Goal: Connect with others: Connect with other users

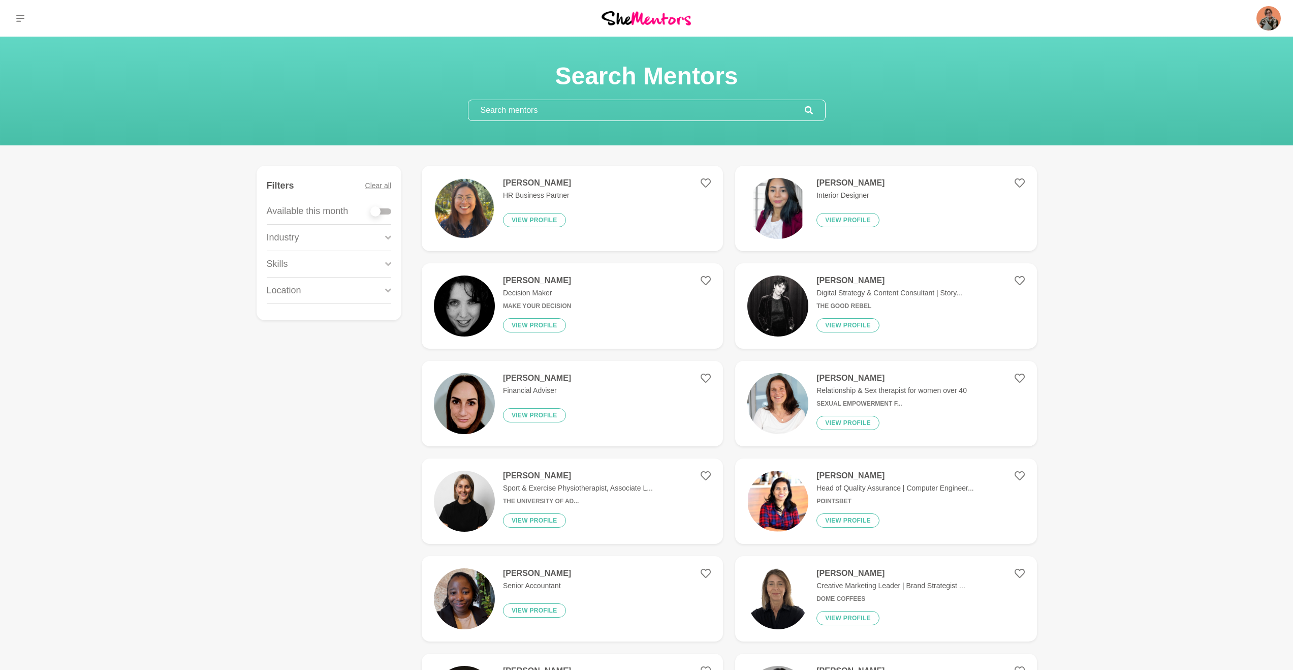
click at [545, 103] on input "text" at bounding box center [637, 110] width 336 height 20
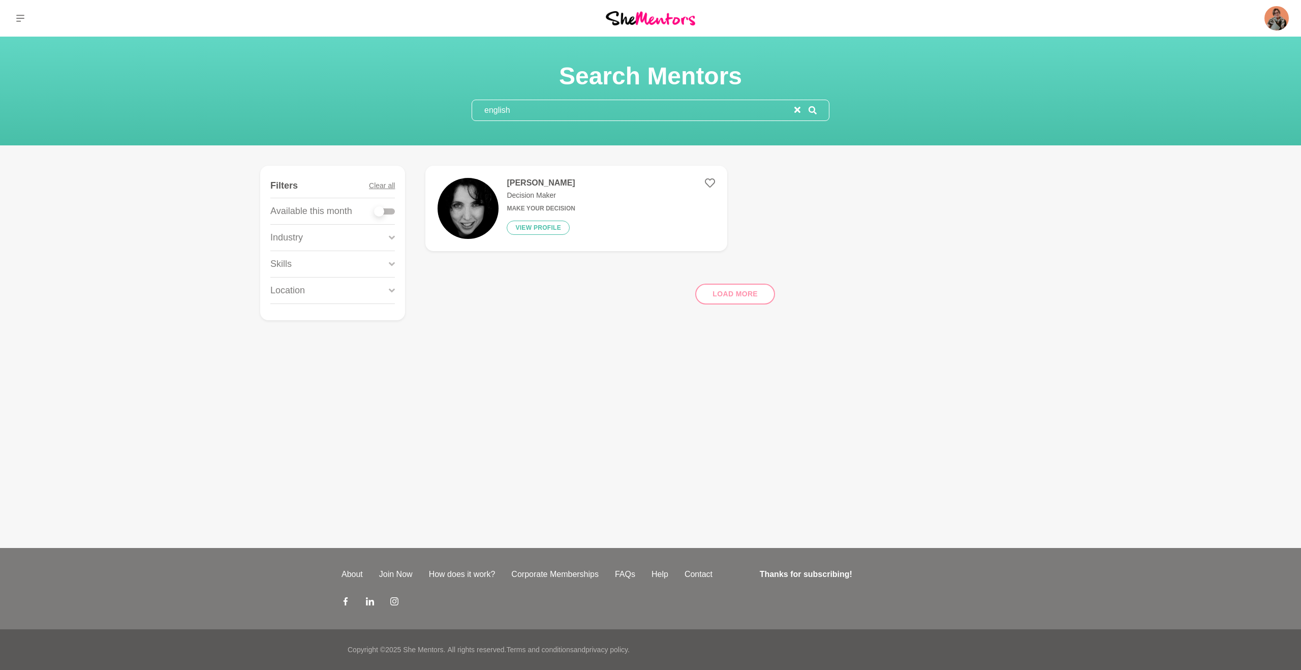
type input "english"
click at [733, 294] on div "Load more" at bounding box center [732, 289] width 615 height 61
click at [540, 226] on button "View profile" at bounding box center [538, 228] width 63 height 14
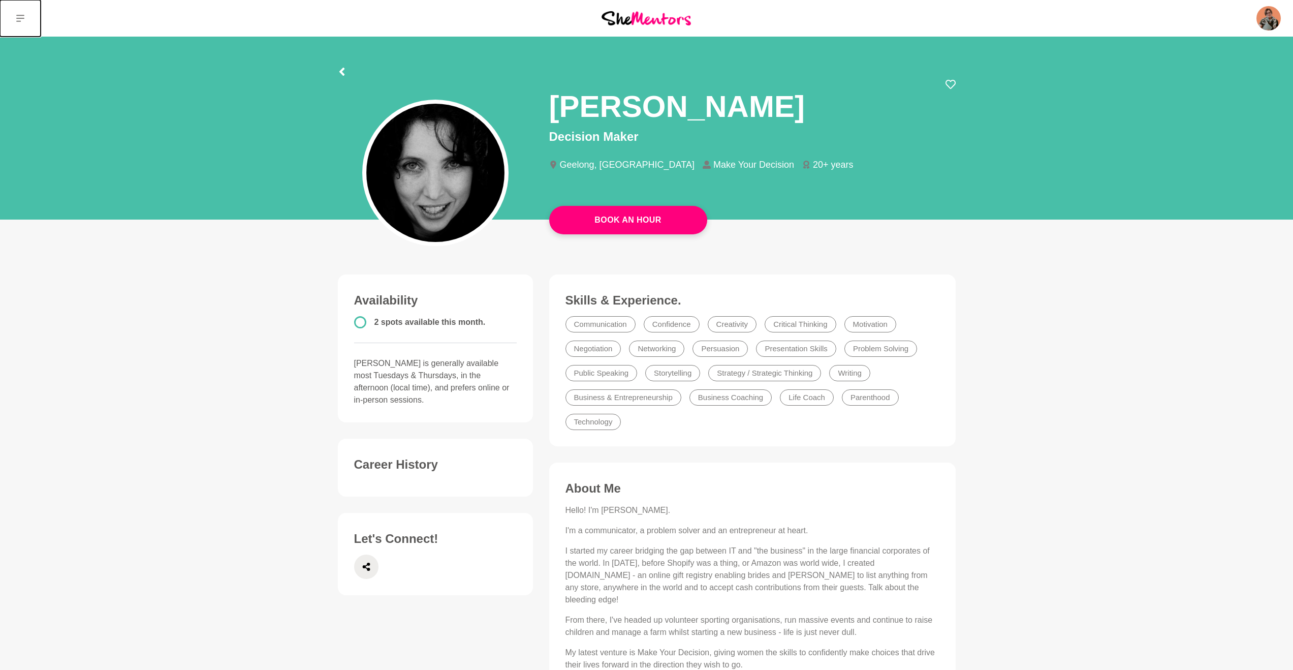
click at [21, 22] on icon at bounding box center [20, 18] width 8 height 8
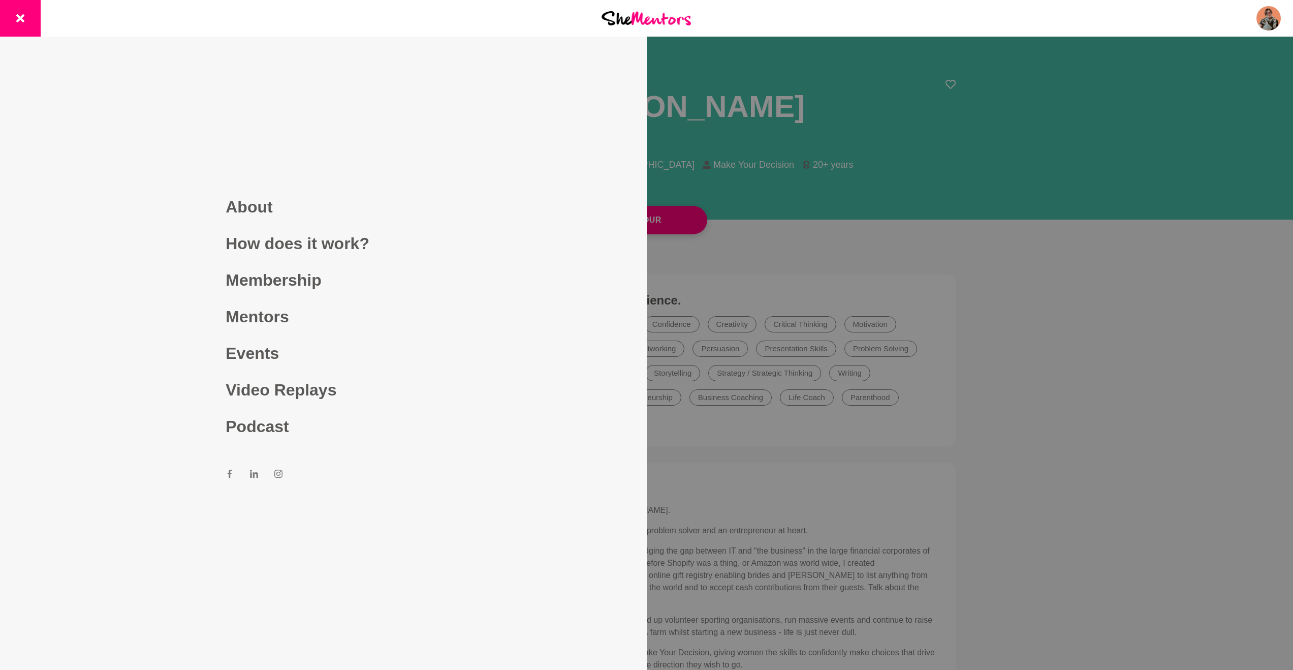
click at [1210, 206] on div at bounding box center [646, 335] width 1293 height 670
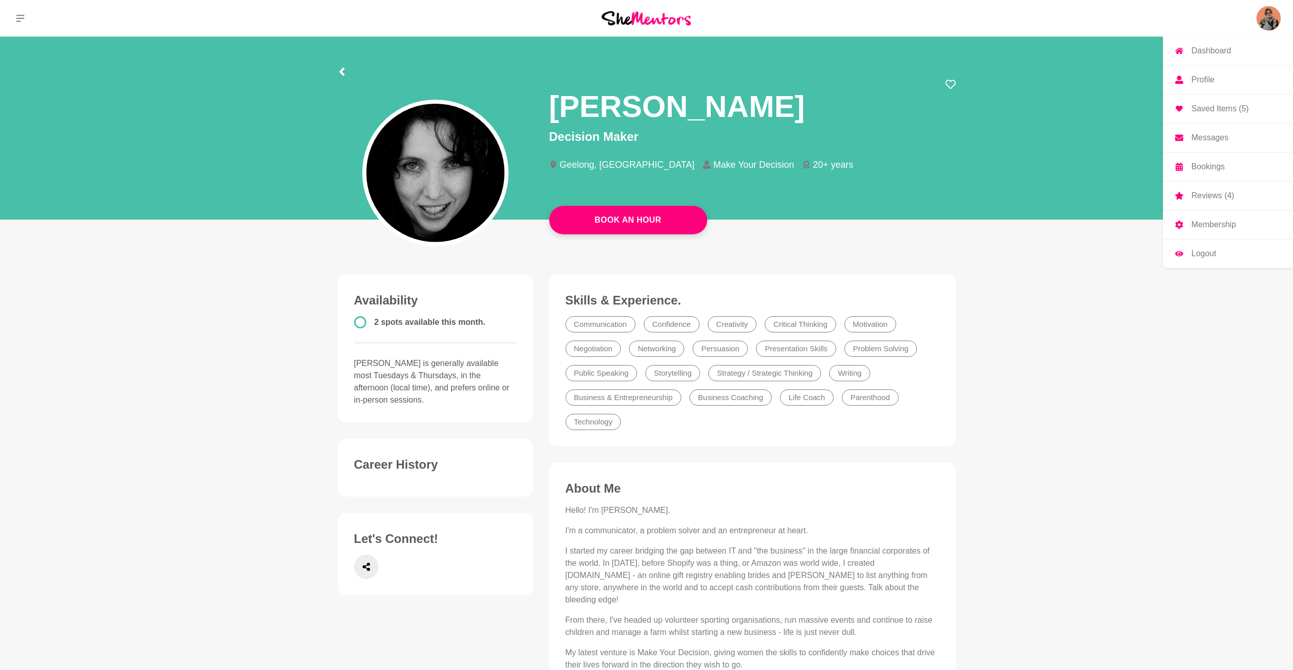
click at [1271, 9] on img at bounding box center [1269, 18] width 24 height 24
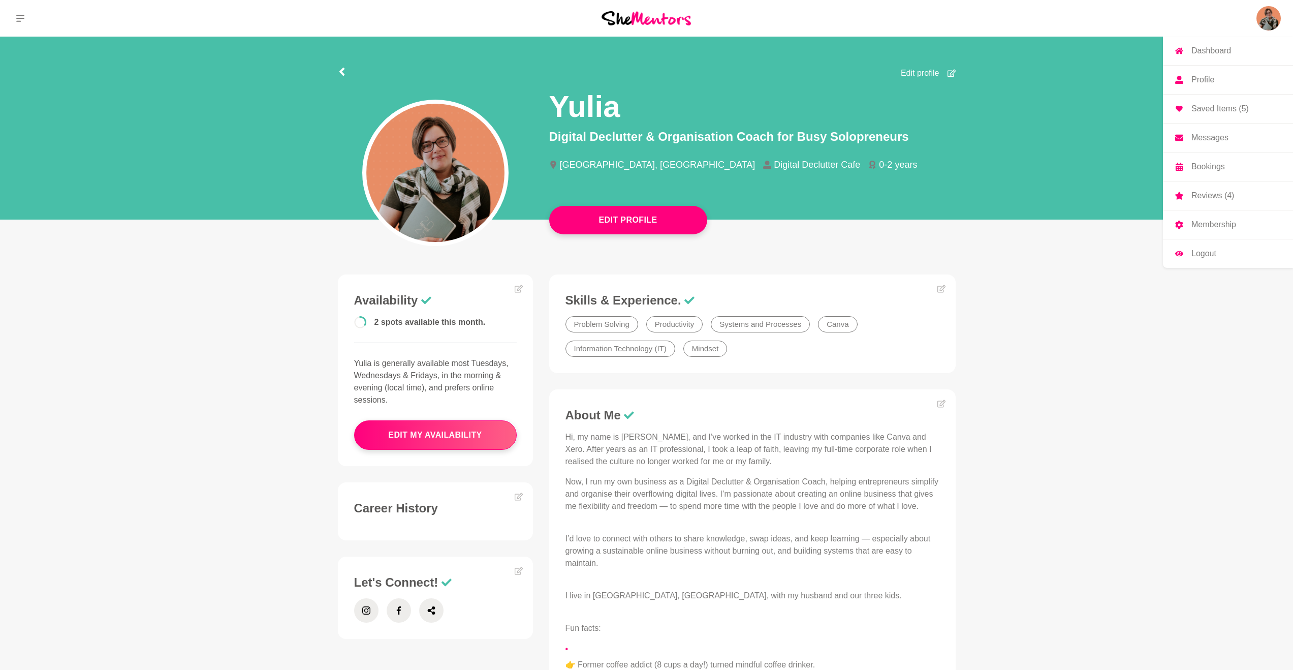
click at [1198, 142] on p "Messages" at bounding box center [1210, 138] width 37 height 8
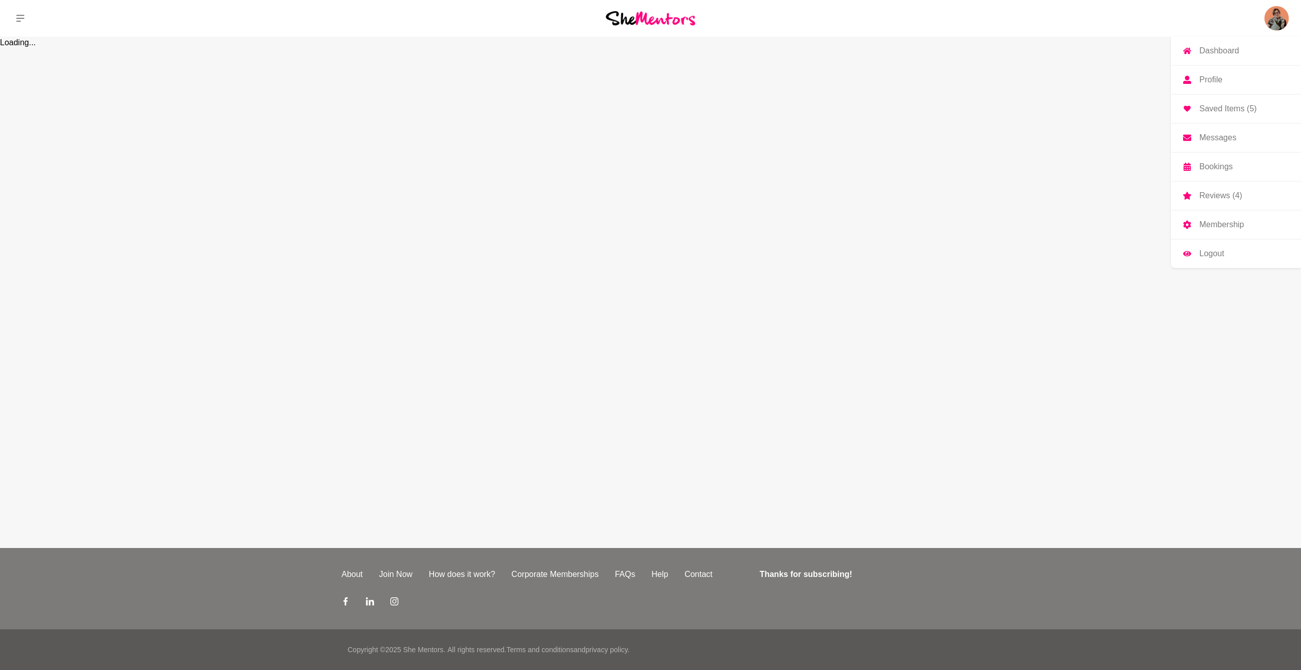
click at [1203, 138] on p "Messages" at bounding box center [1217, 138] width 37 height 8
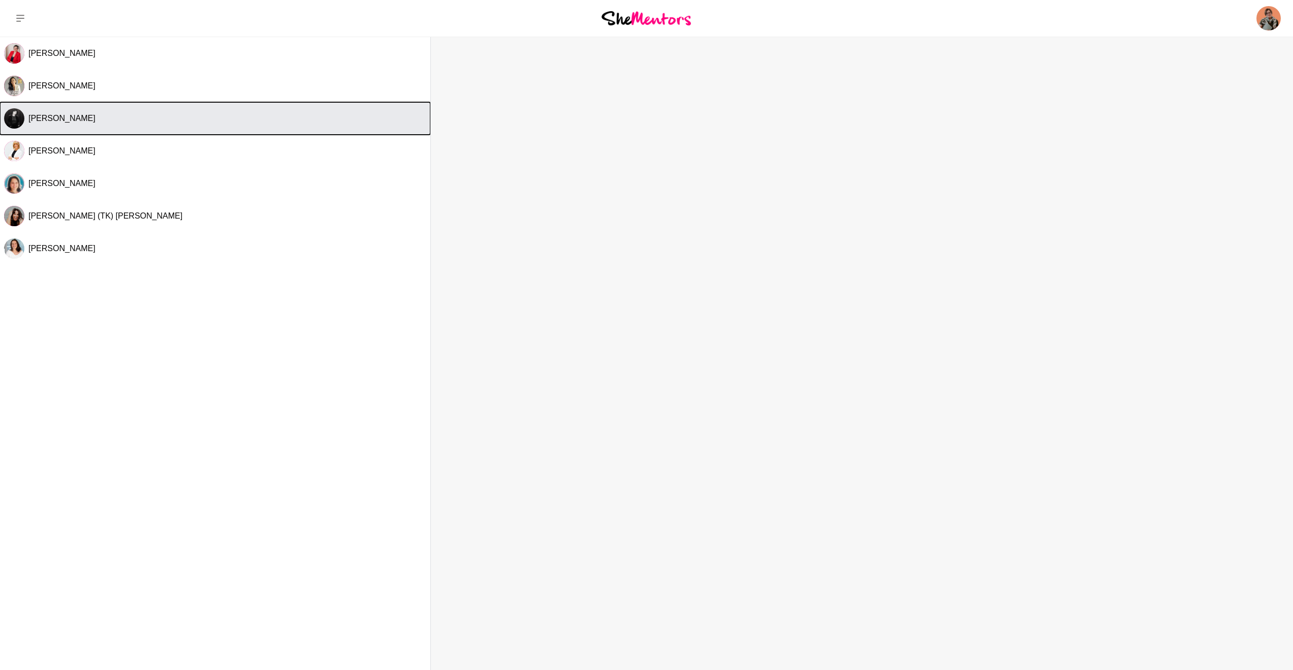
click at [62, 117] on span "[PERSON_NAME]" at bounding box center [61, 118] width 67 height 9
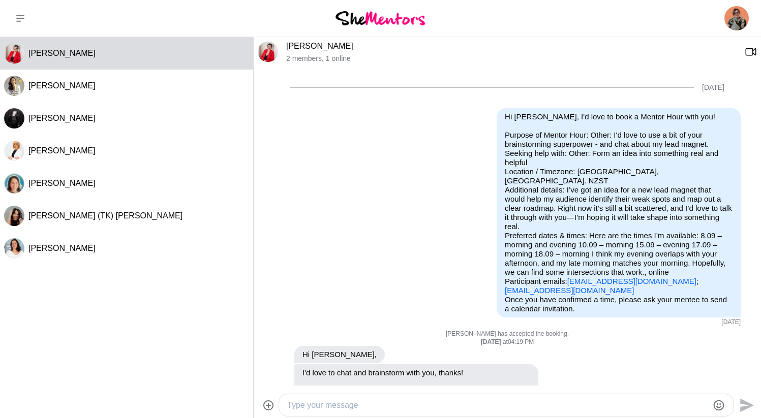
scroll to position [261, 0]
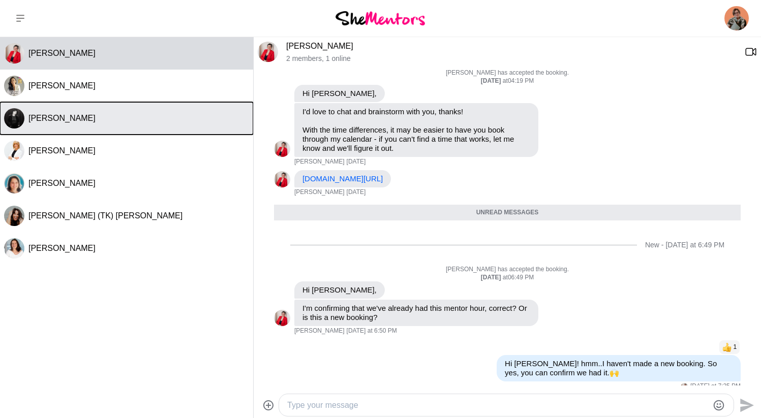
click at [51, 116] on span "[PERSON_NAME]" at bounding box center [61, 118] width 67 height 9
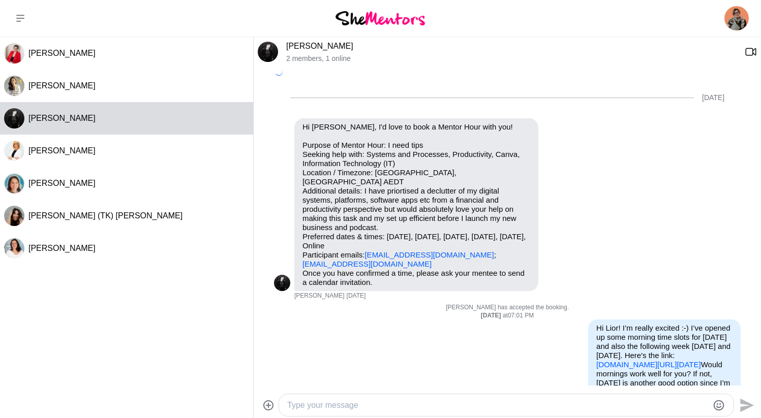
scroll to position [157, 0]
